Goal: Task Accomplishment & Management: Complete application form

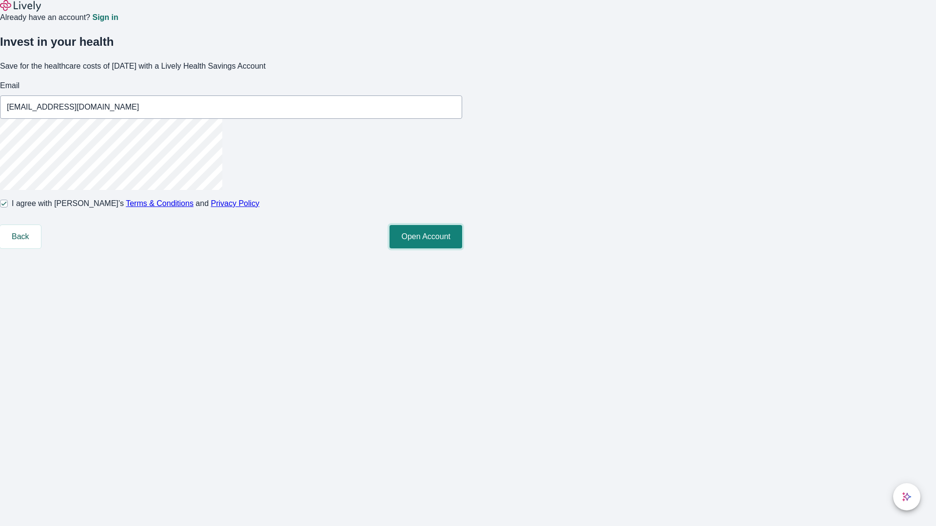
click at [462, 249] on button "Open Account" at bounding box center [425, 236] width 73 height 23
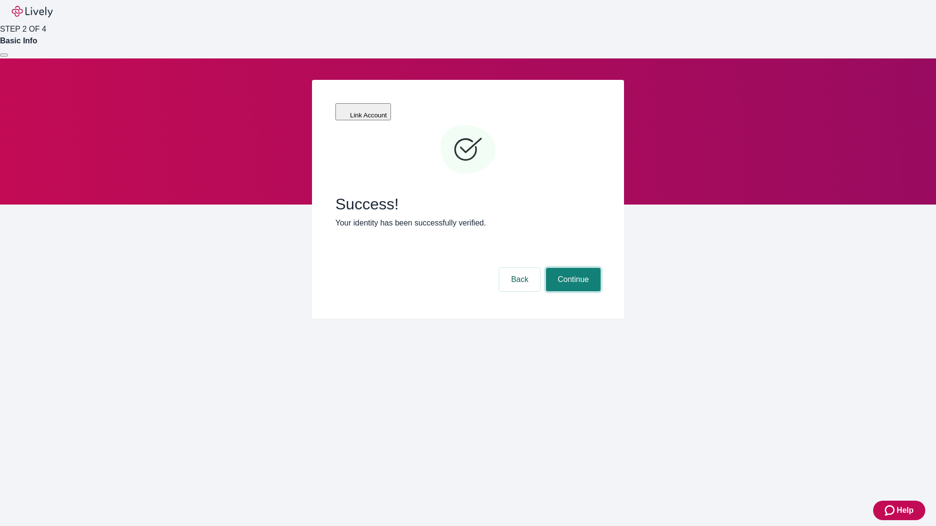
click at [572, 268] on button "Continue" at bounding box center [573, 279] width 55 height 23
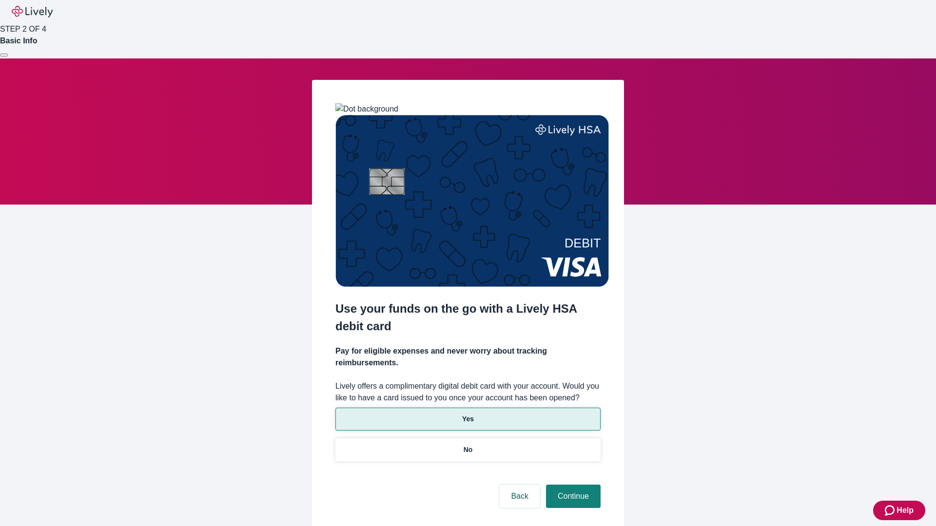
click at [467, 414] on p "Yes" at bounding box center [468, 419] width 12 height 10
click at [572, 485] on button "Continue" at bounding box center [573, 496] width 55 height 23
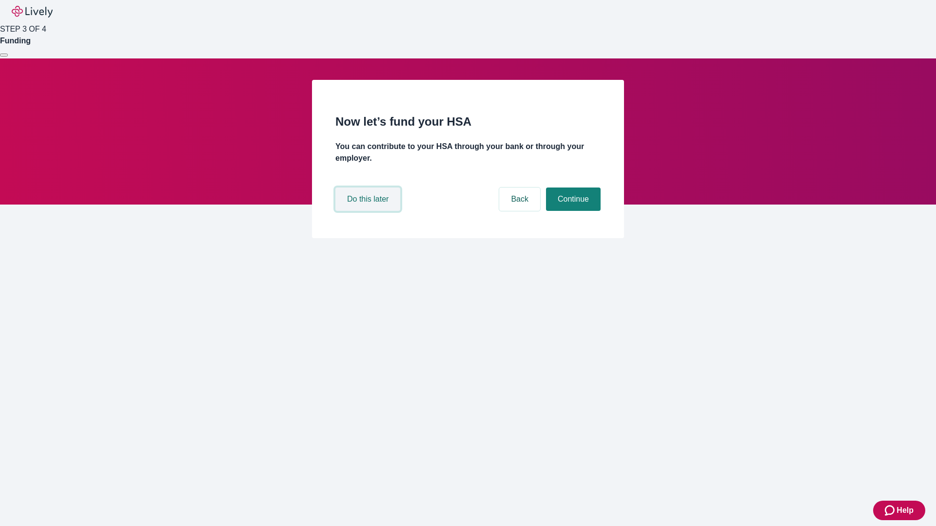
click at [369, 211] on button "Do this later" at bounding box center [367, 199] width 65 height 23
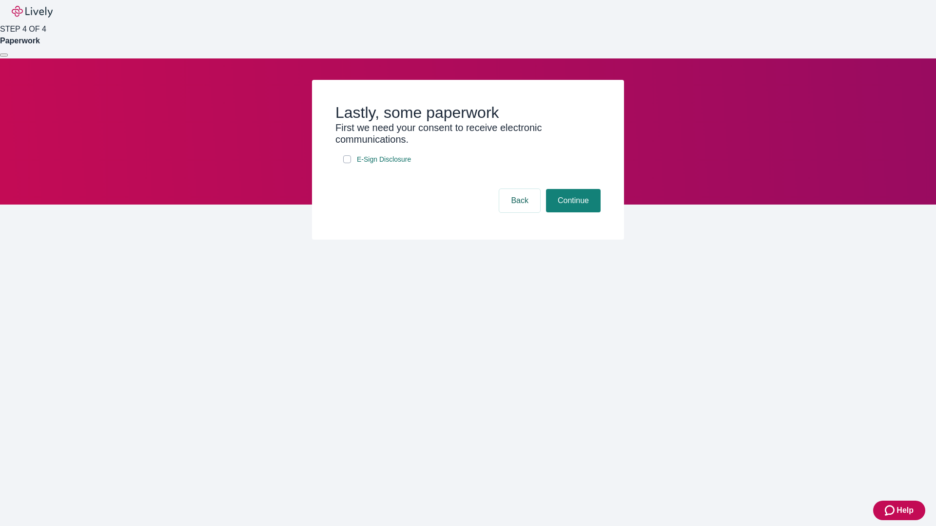
click at [347, 163] on input "E-Sign Disclosure" at bounding box center [347, 159] width 8 height 8
checkbox input "true"
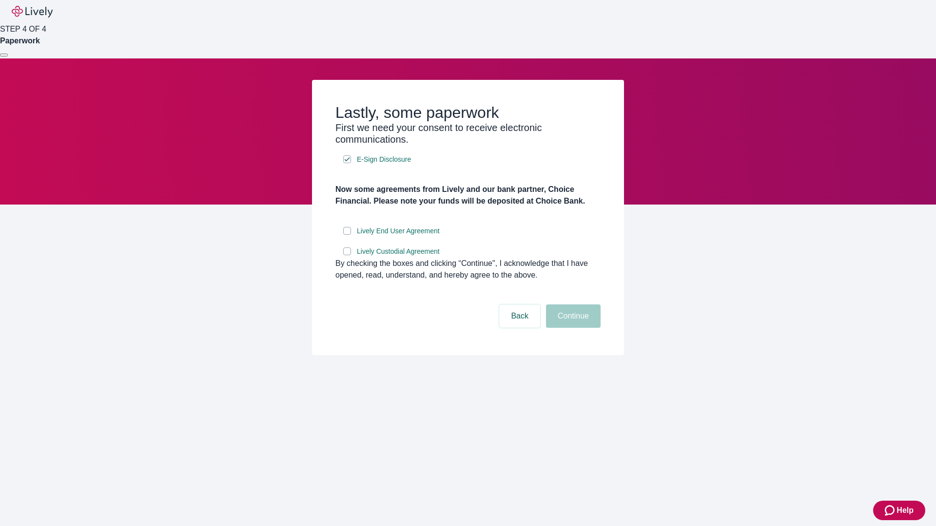
click at [347, 235] on input "Lively End User Agreement" at bounding box center [347, 231] width 8 height 8
checkbox input "true"
click at [347, 255] on input "Lively Custodial Agreement" at bounding box center [347, 252] width 8 height 8
checkbox input "true"
click at [572, 328] on button "Continue" at bounding box center [573, 316] width 55 height 23
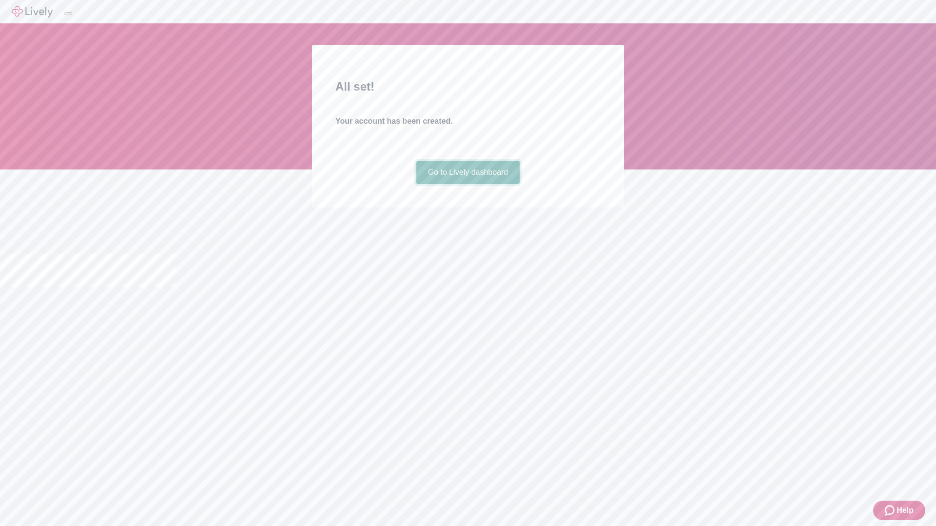
click at [467, 184] on link "Go to Lively dashboard" at bounding box center [468, 172] width 104 height 23
